Goal: Check status: Check status

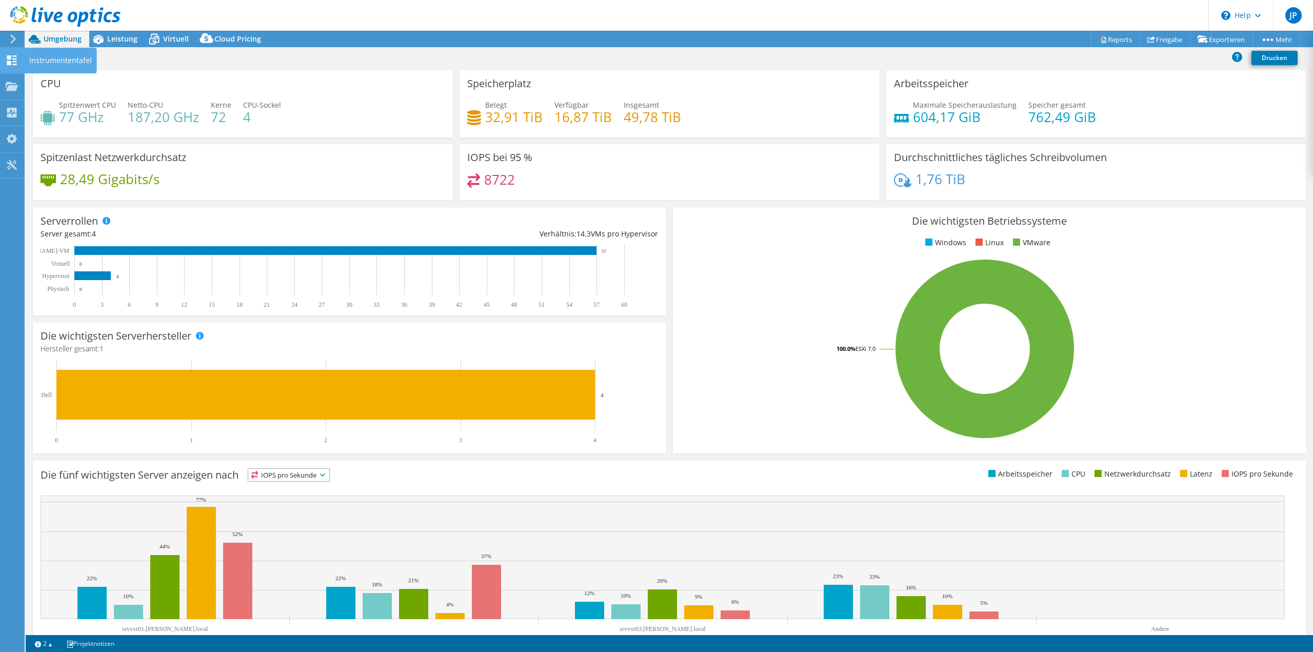
click at [12, 58] on use at bounding box center [12, 60] width 10 height 10
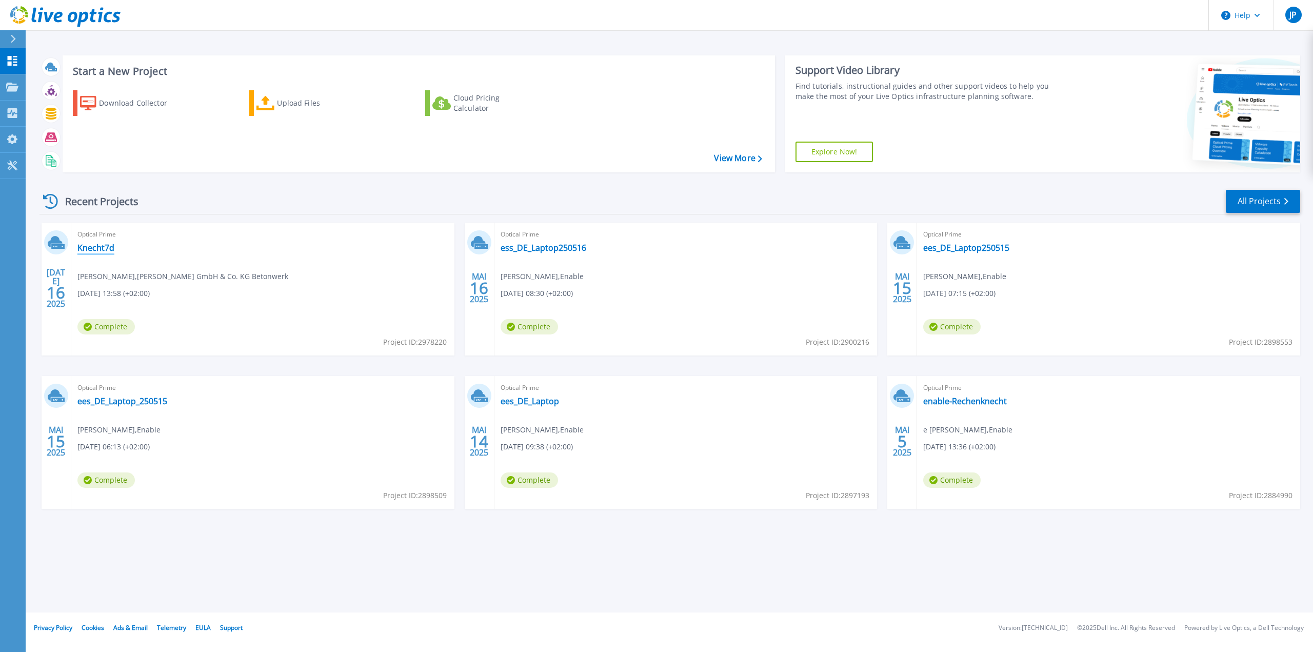
click at [96, 248] on link "Knecht7d" at bounding box center [95, 248] width 37 height 10
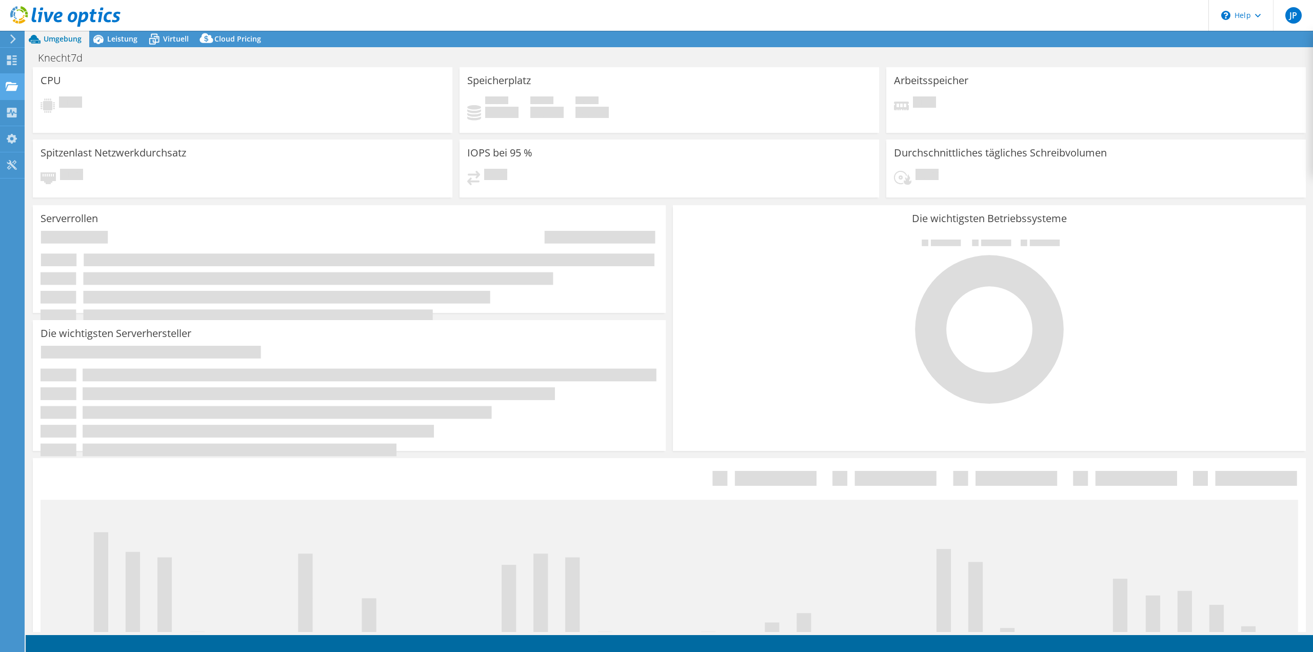
select select "USD"
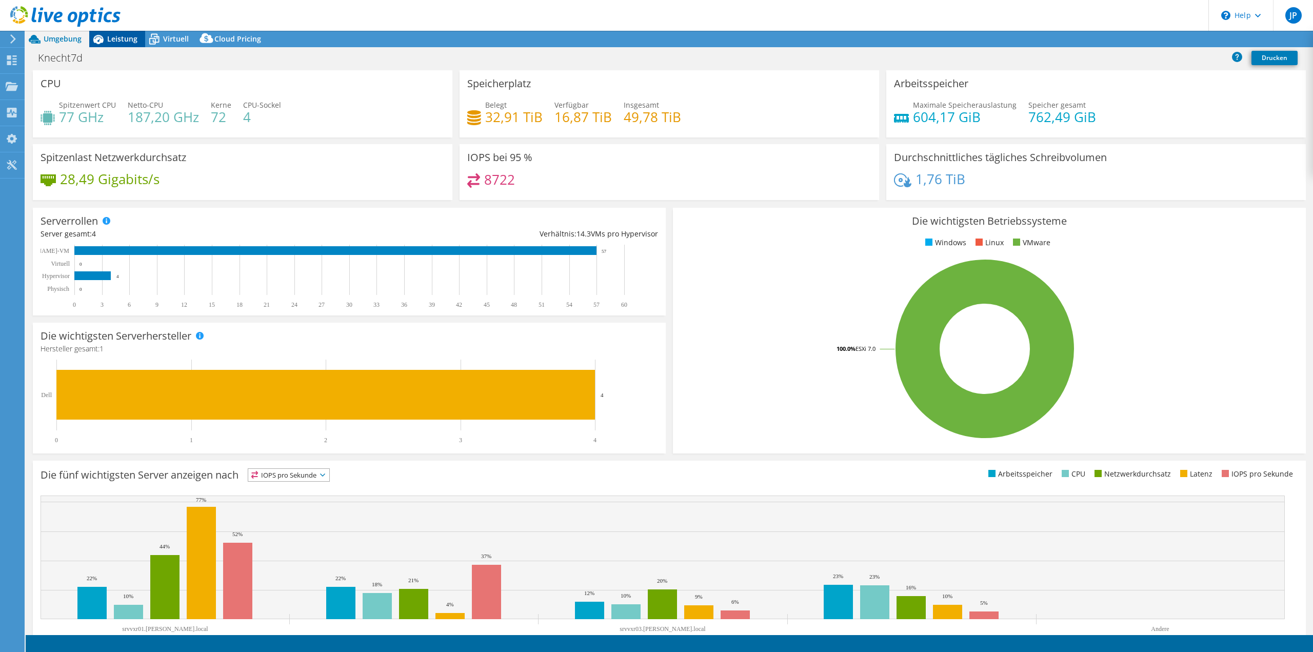
click at [121, 38] on span "Leistung" at bounding box center [122, 39] width 30 height 10
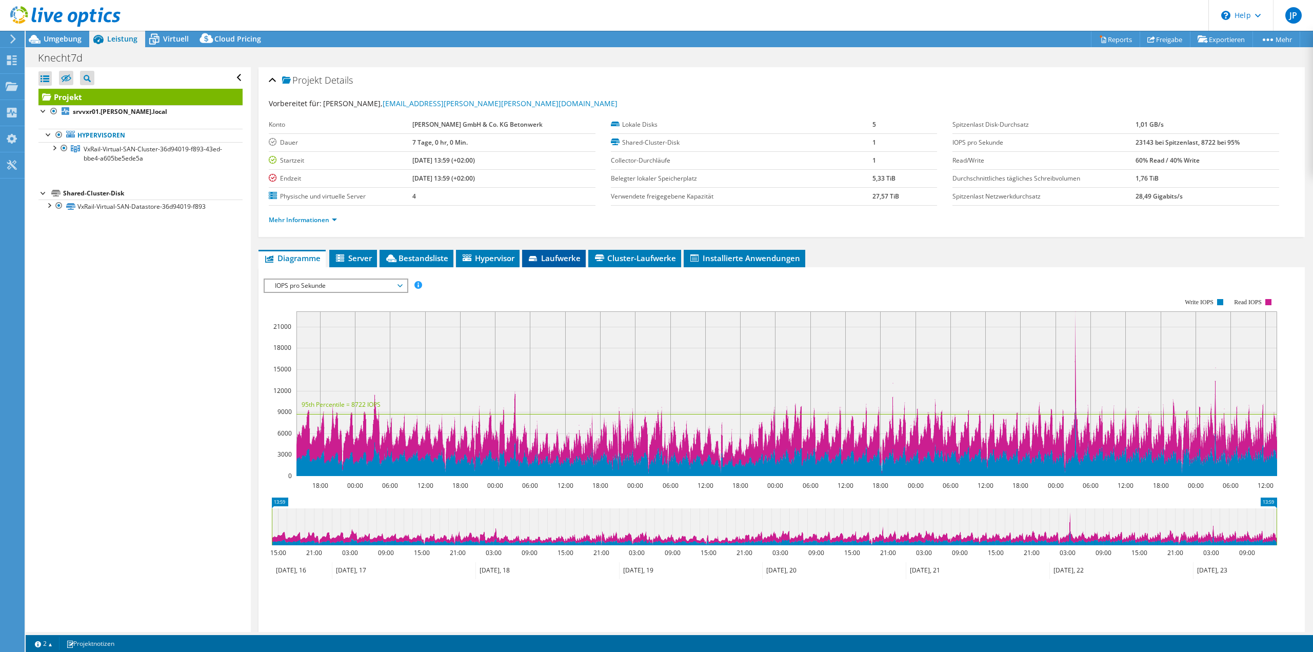
click at [542, 257] on span "Laufwerke" at bounding box center [553, 258] width 53 height 10
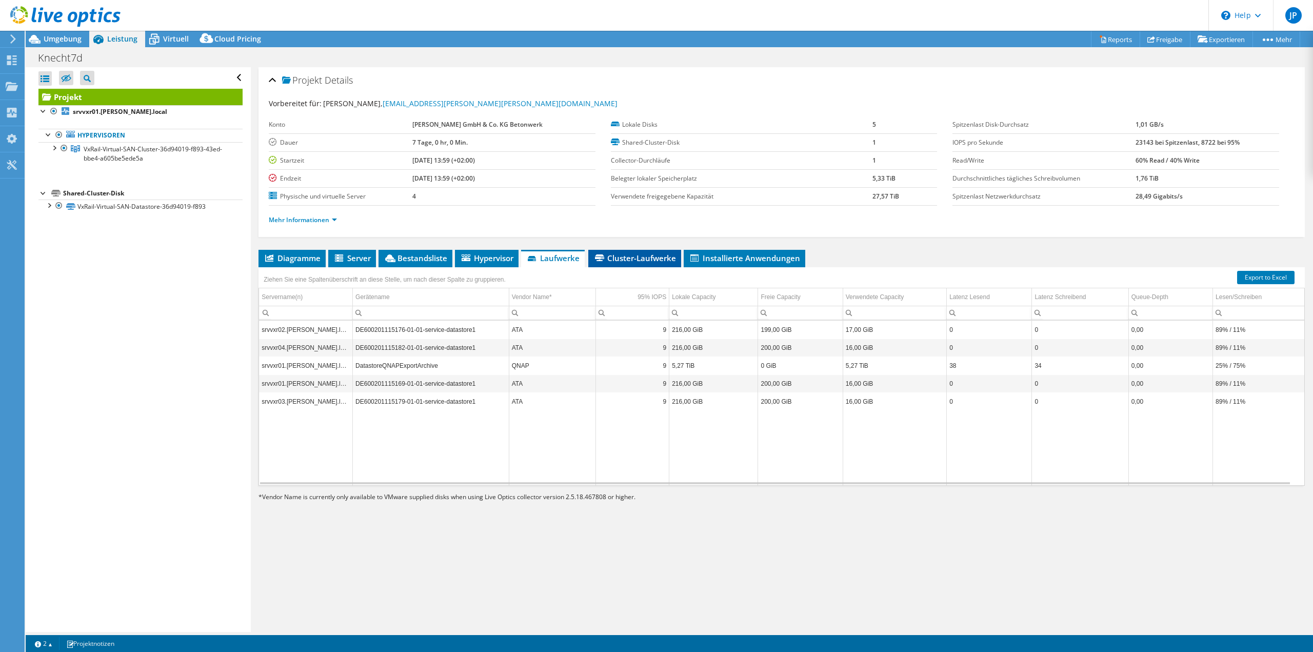
click at [624, 256] on span "Cluster-Laufwerke" at bounding box center [634, 258] width 83 height 10
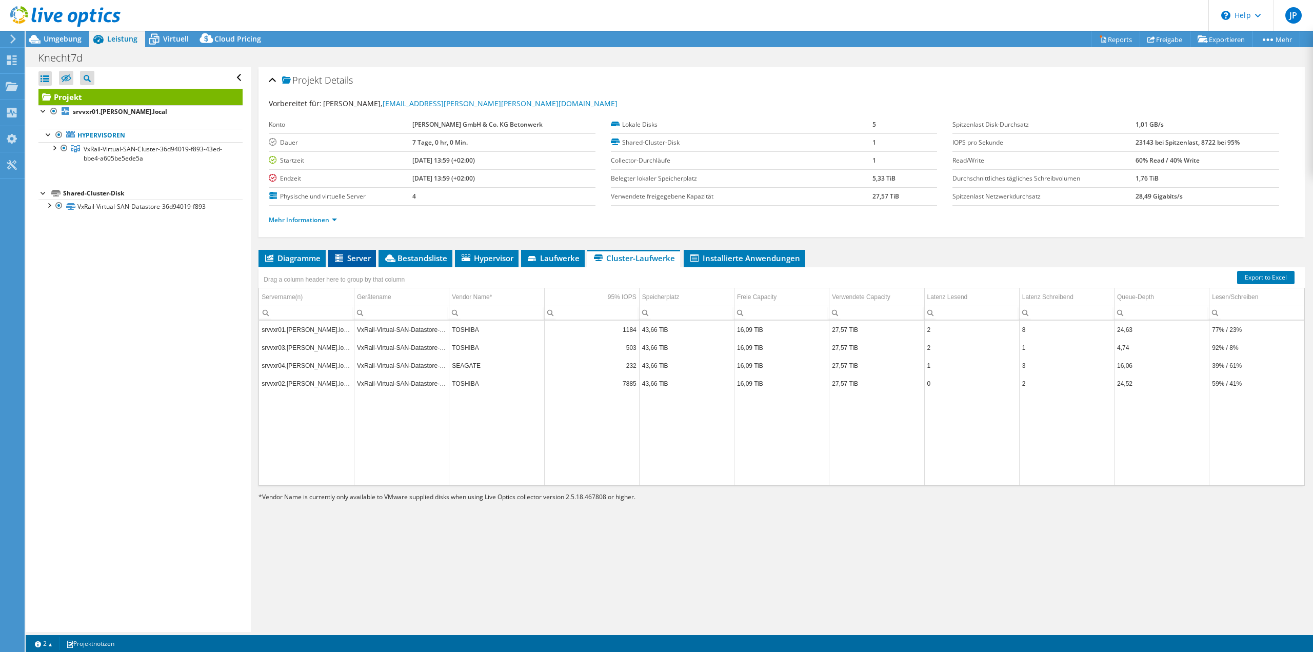
click at [358, 254] on span "Server" at bounding box center [351, 258] width 37 height 10
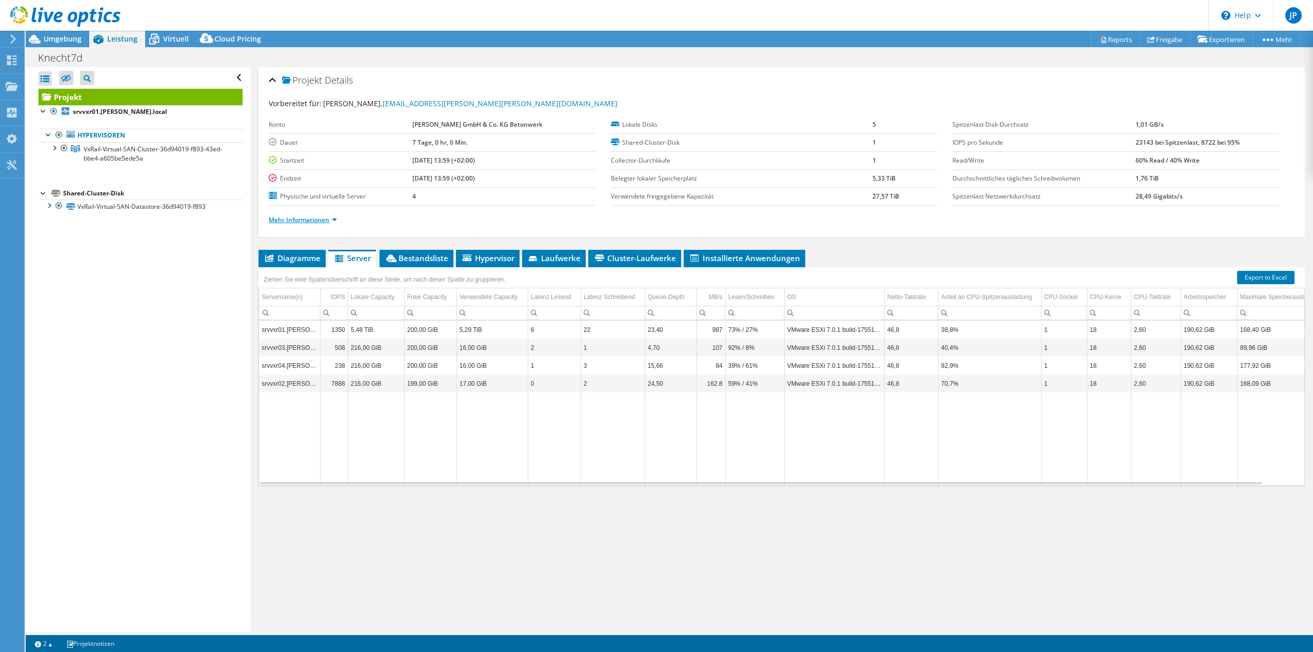
click at [308, 219] on link "Mehr Informationen" at bounding box center [303, 219] width 68 height 9
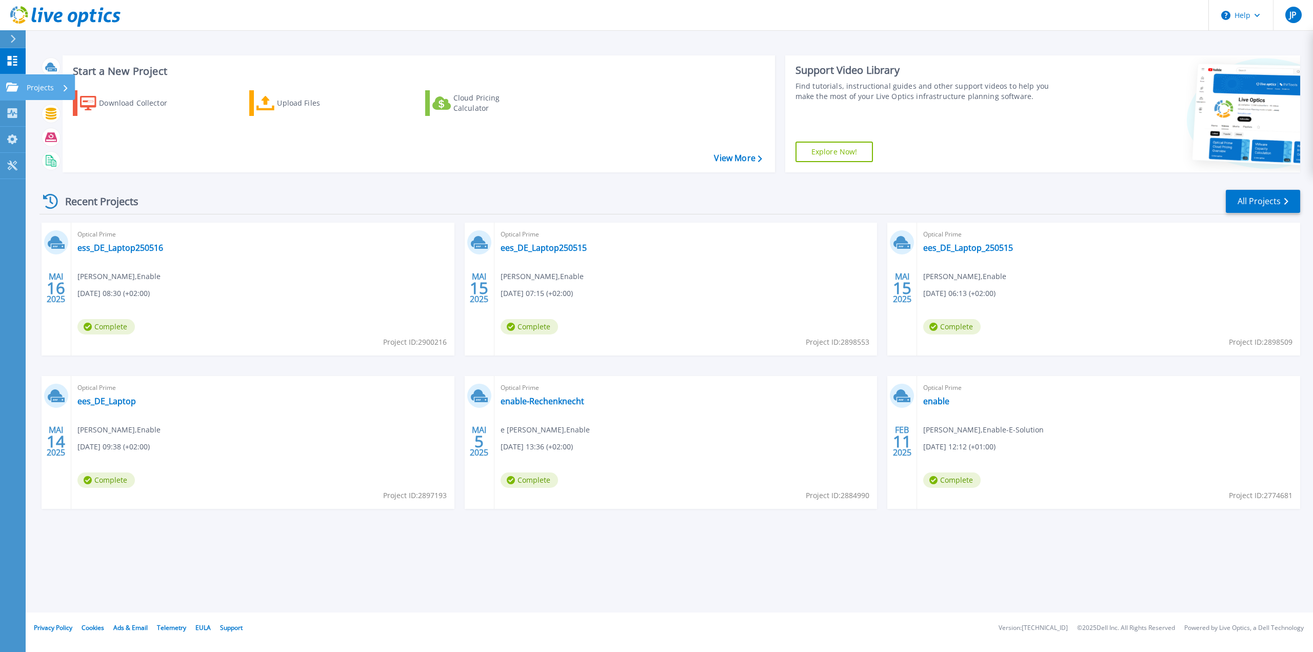
click at [11, 85] on icon at bounding box center [12, 87] width 12 height 9
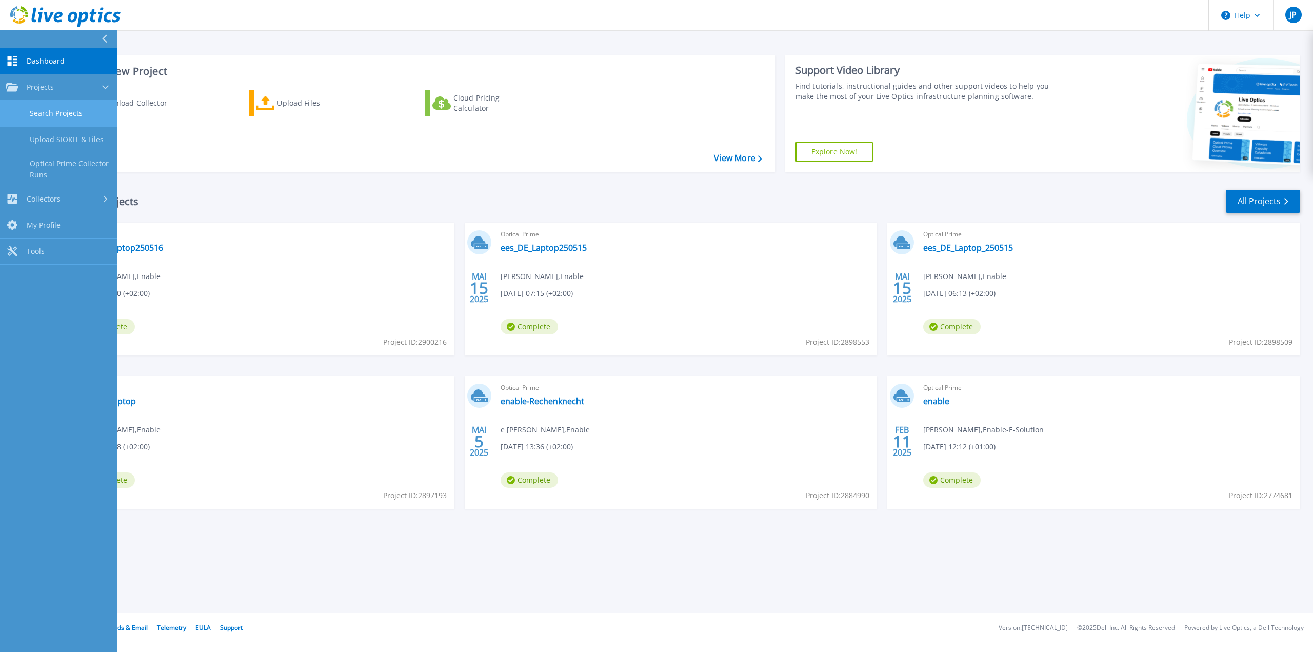
click at [69, 116] on link "Search Projects" at bounding box center [58, 113] width 117 height 26
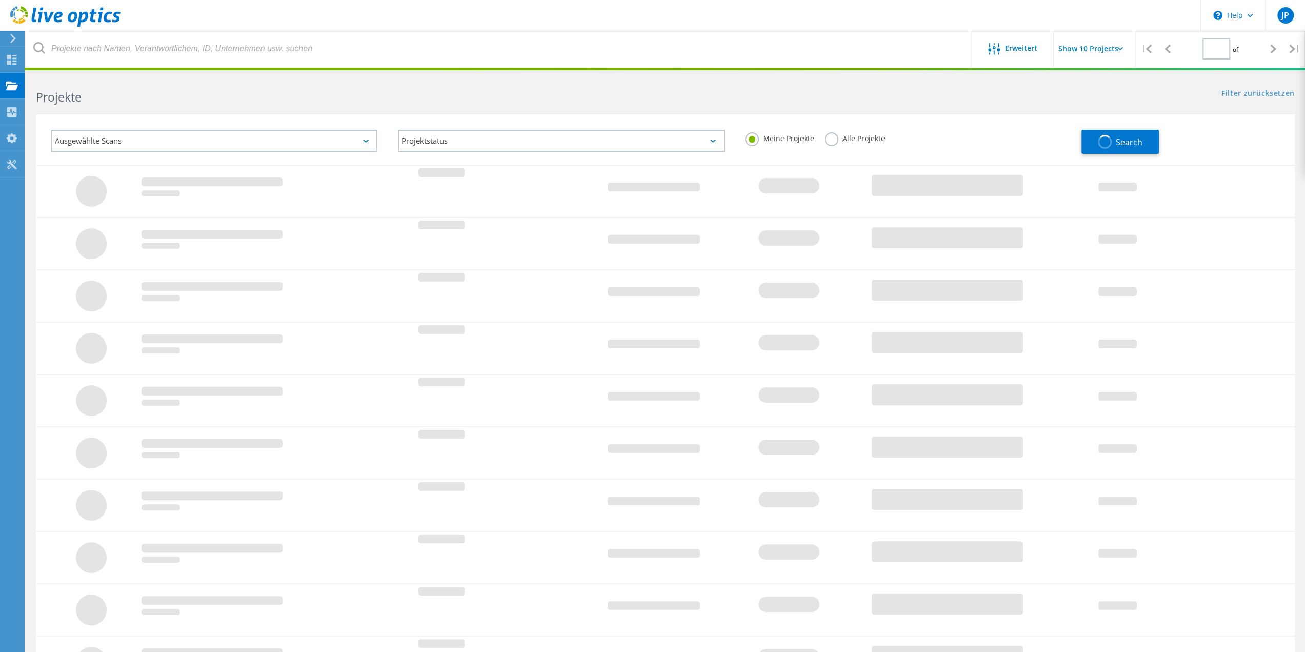
type input "1"
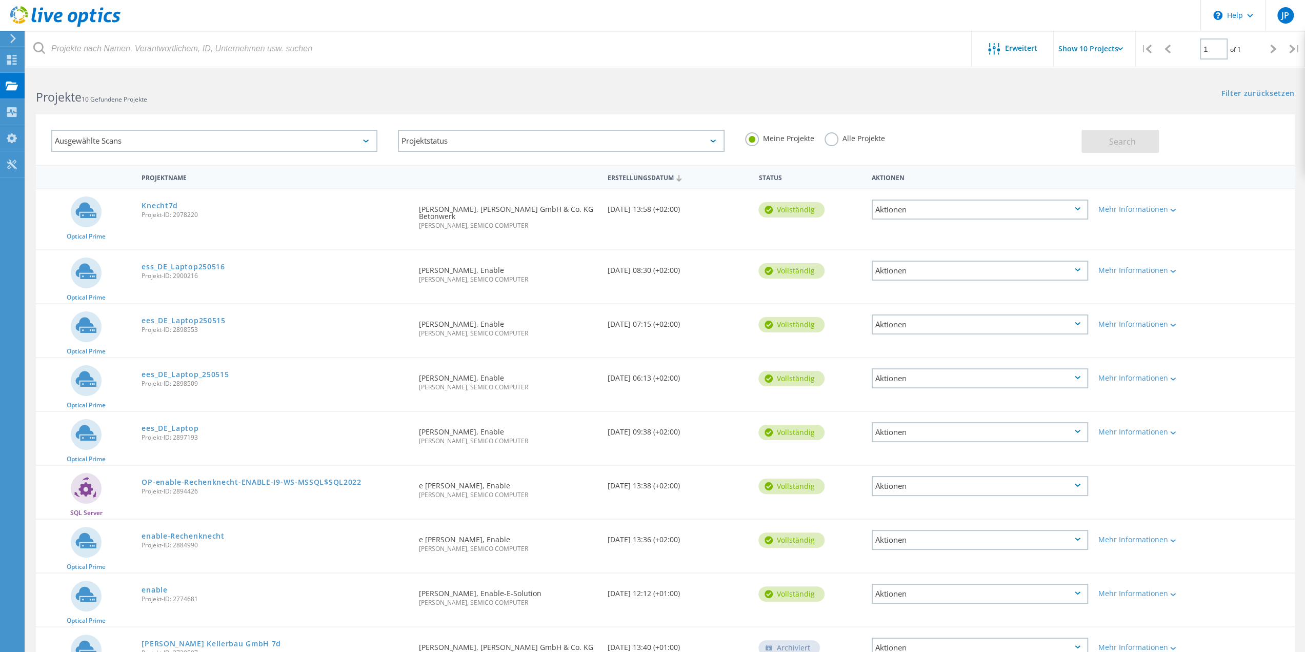
scroll to position [129, 0]
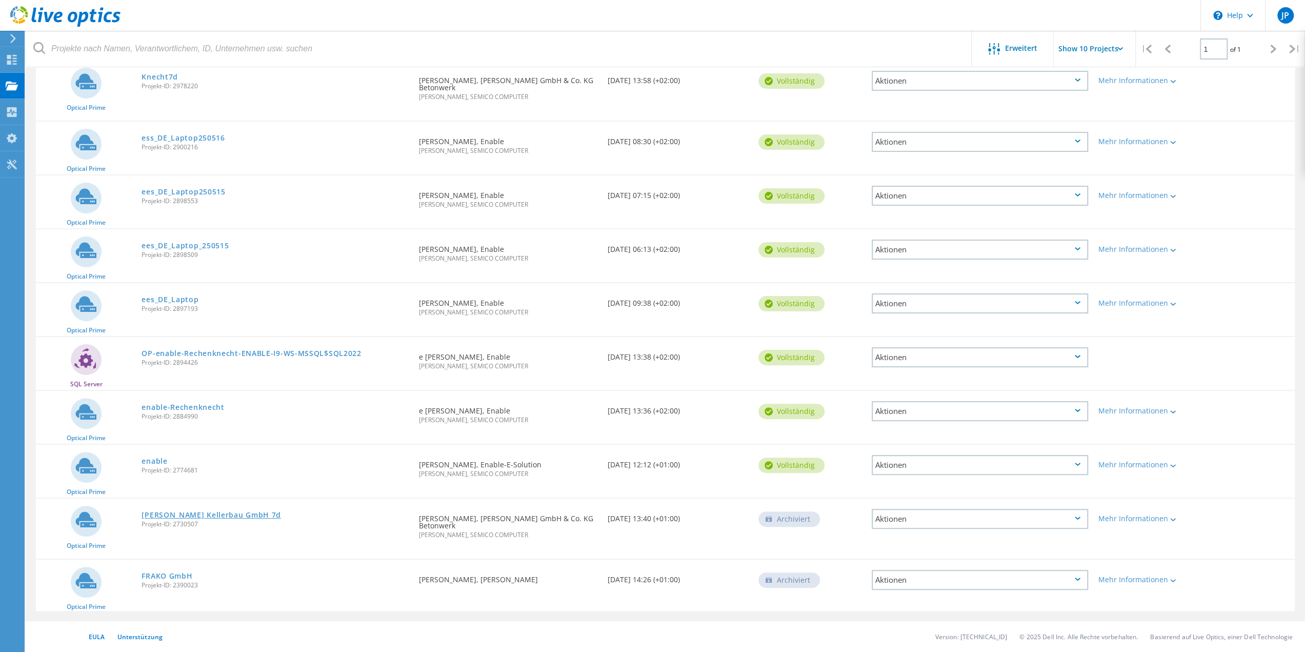
click at [180, 515] on link "[PERSON_NAME] Kellerbau GmbH 7d" at bounding box center [211, 514] width 139 height 7
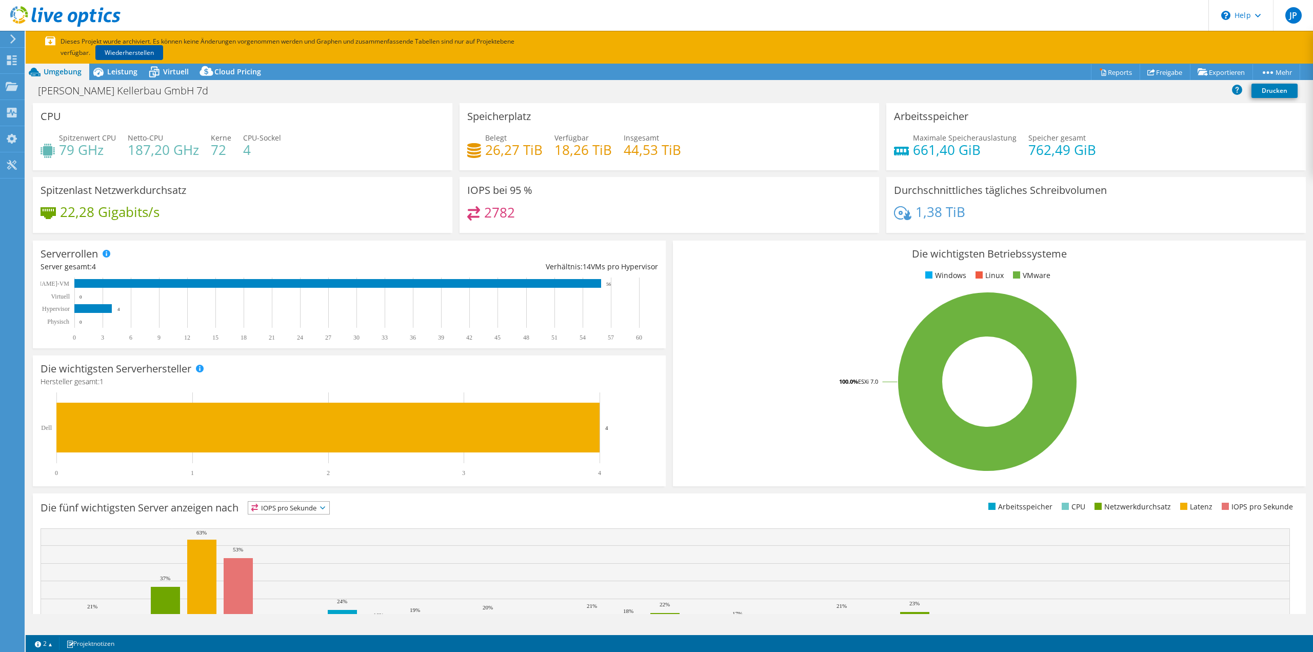
click at [122, 49] on link "Wiederherstellen" at bounding box center [129, 52] width 68 height 15
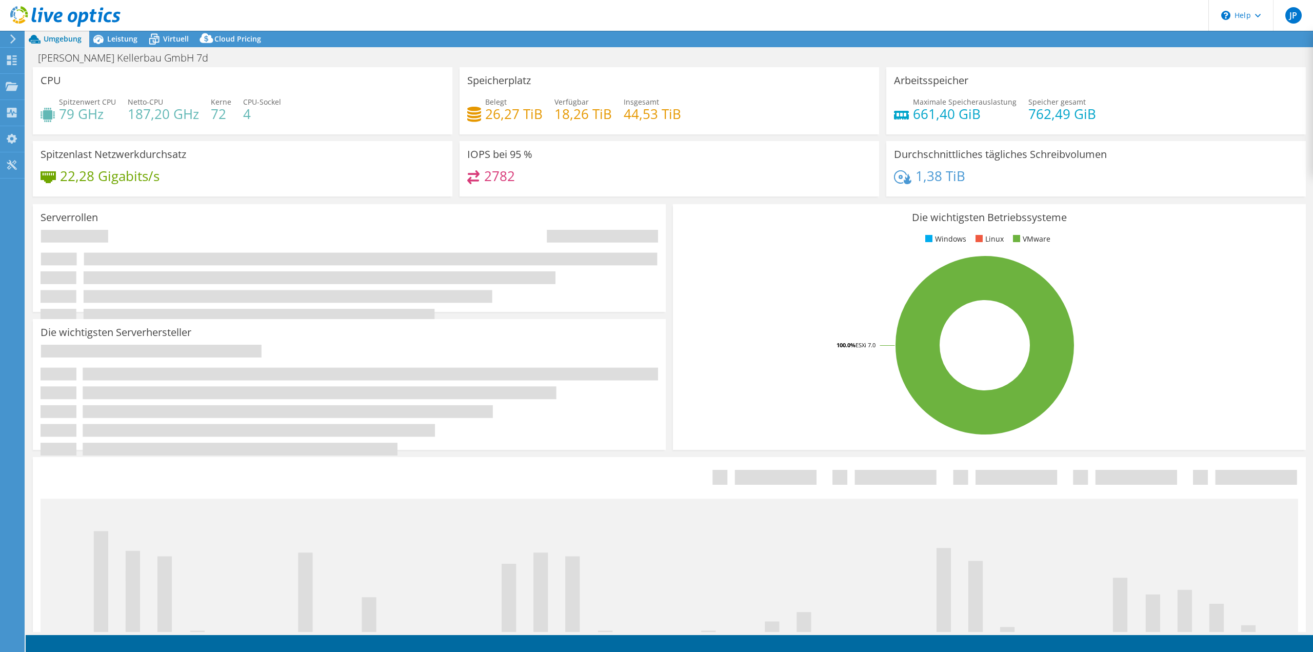
select select "USD"
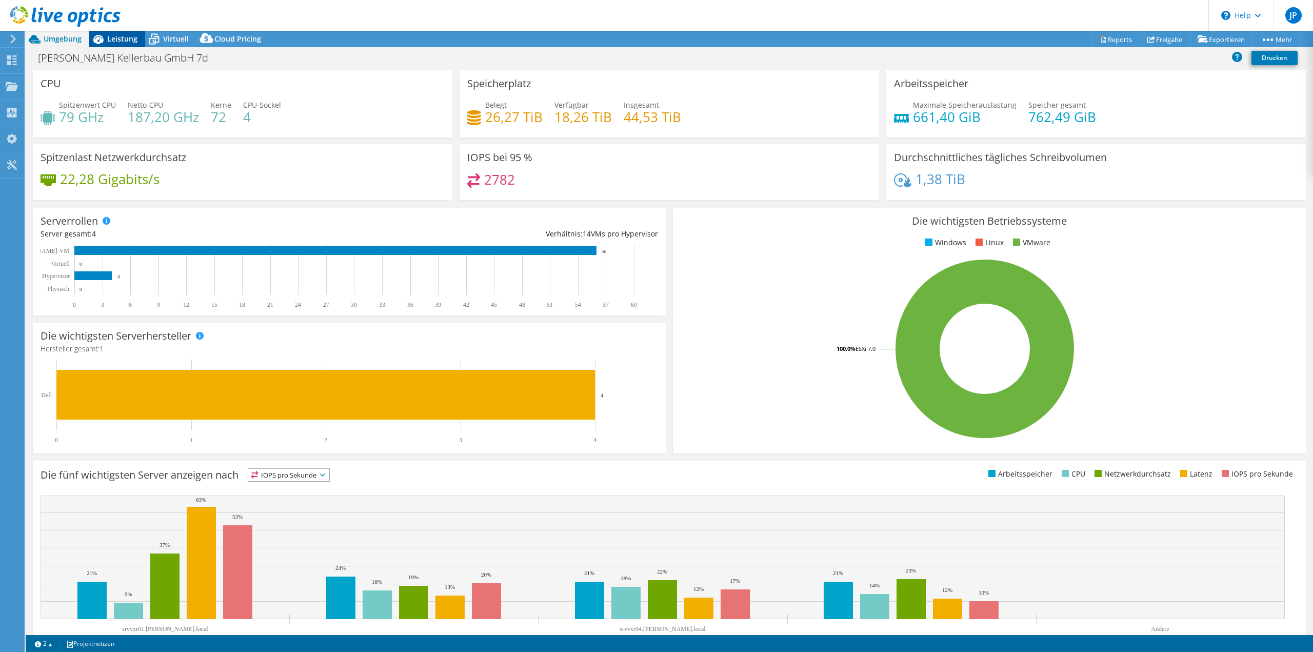
click at [105, 34] on icon at bounding box center [98, 39] width 18 height 18
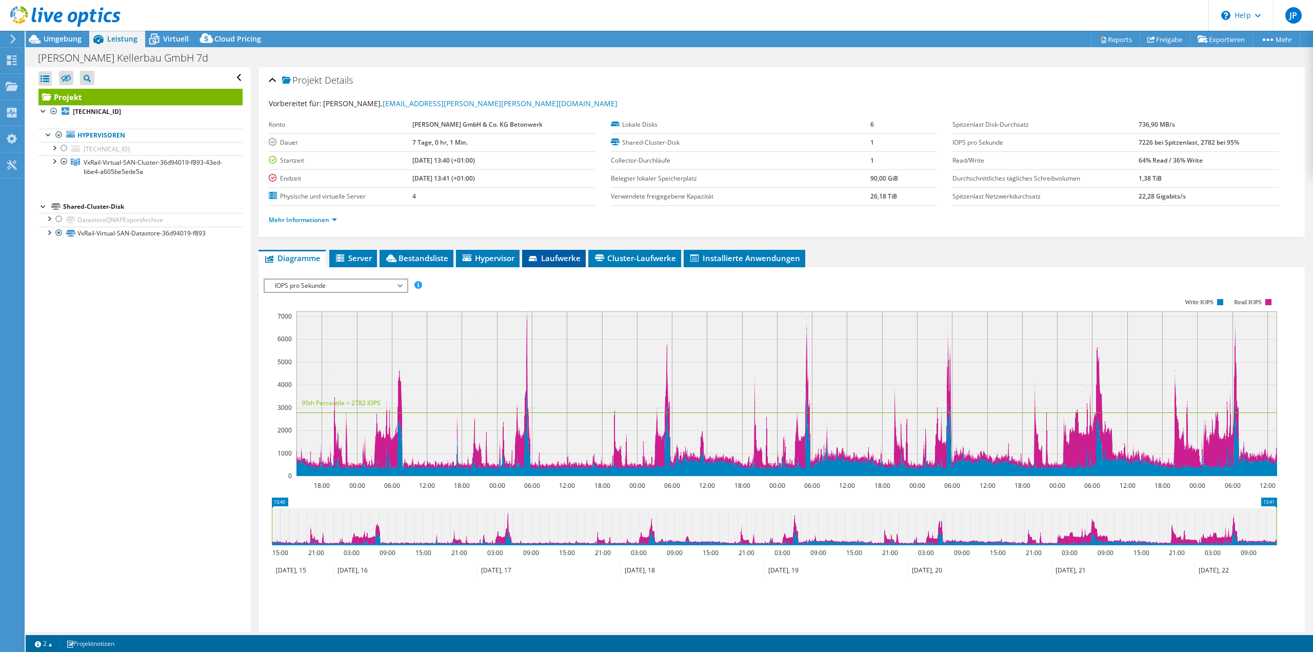
click at [569, 256] on span "Laufwerke" at bounding box center [553, 258] width 53 height 10
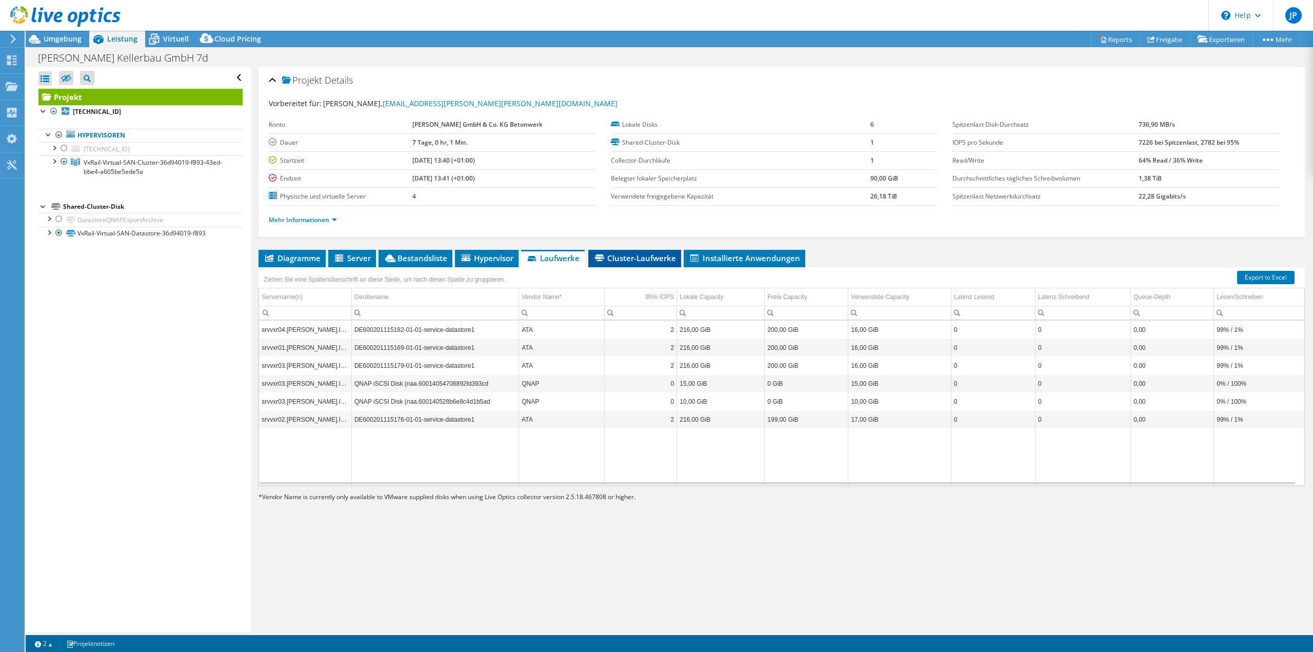
click at [648, 254] on span "Cluster-Laufwerke" at bounding box center [634, 258] width 83 height 10
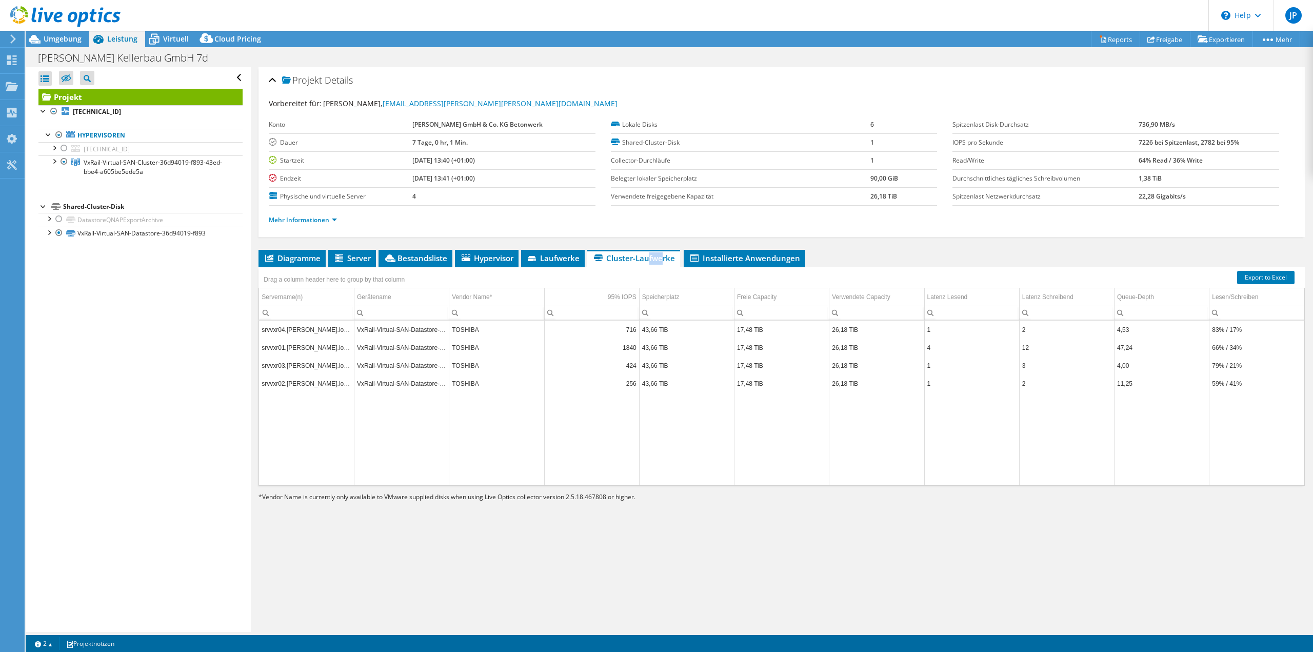
drag, startPoint x: 648, startPoint y: 254, endPoint x: 998, endPoint y: 268, distance: 349.9
click at [777, 266] on div "Diagramme Server Bestandsliste Hypervisor Laufwerke Cluster-Laufwerke 0" at bounding box center [781, 378] width 1046 height 256
click at [366, 259] on span "Server" at bounding box center [351, 258] width 37 height 10
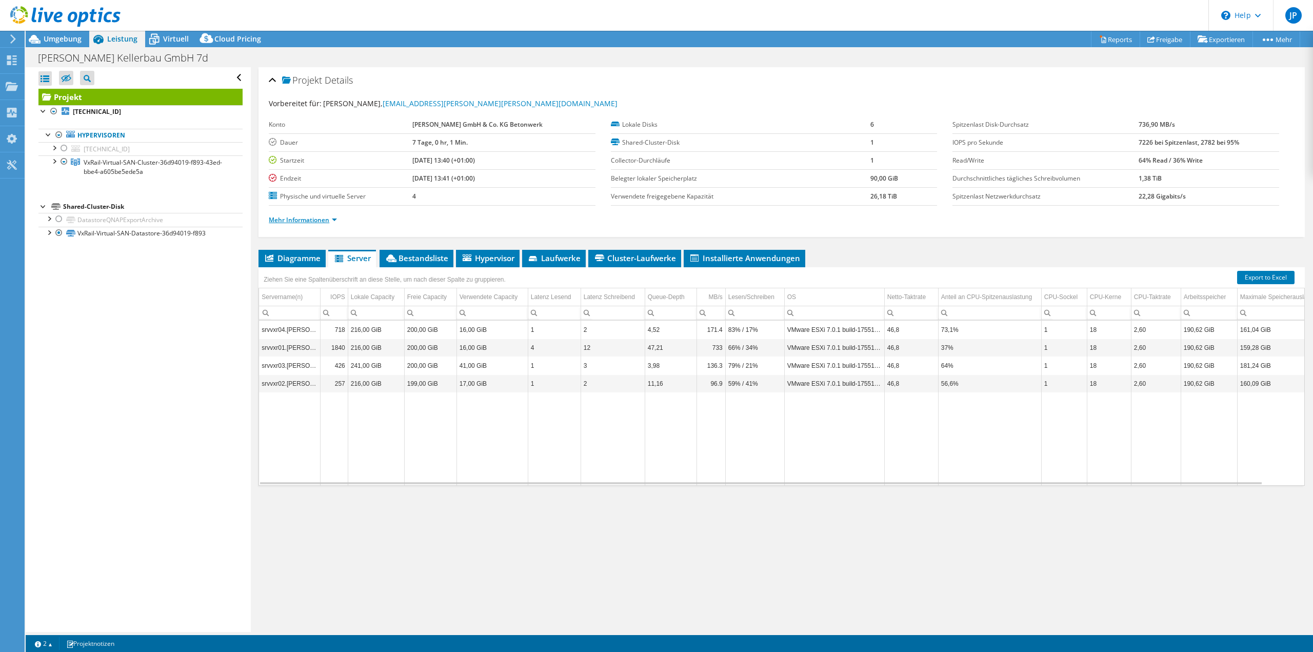
click at [318, 219] on link "Mehr Informationen" at bounding box center [303, 219] width 68 height 9
